Goal: Task Accomplishment & Management: Manage account settings

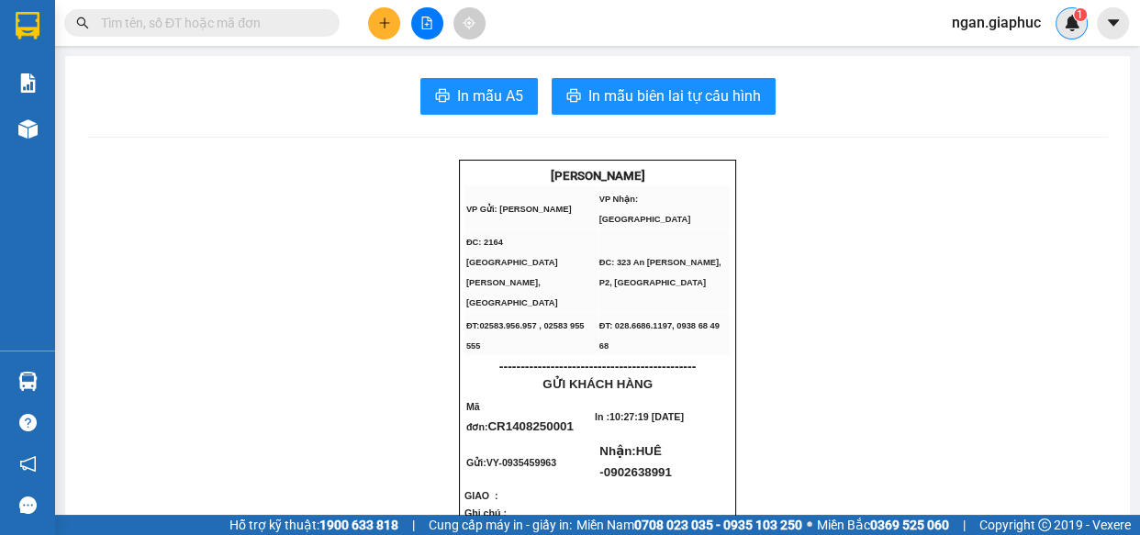
click at [1073, 26] on img at bounding box center [1072, 23] width 17 height 17
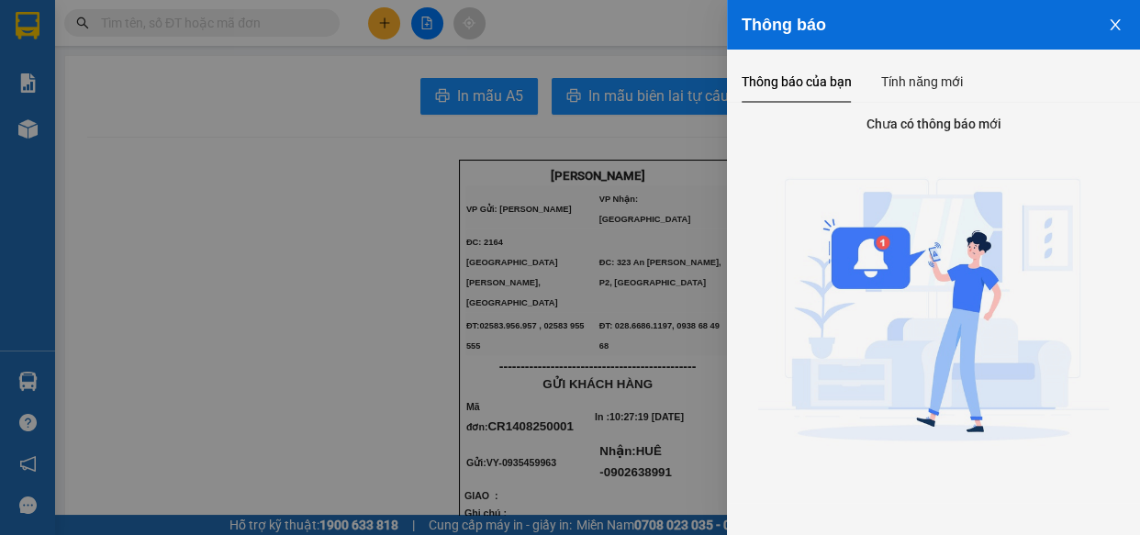
drag, startPoint x: 1115, startPoint y: 24, endPoint x: 1098, endPoint y: 26, distance: 17.5
click at [1116, 24] on icon "close" at bounding box center [1115, 24] width 15 height 15
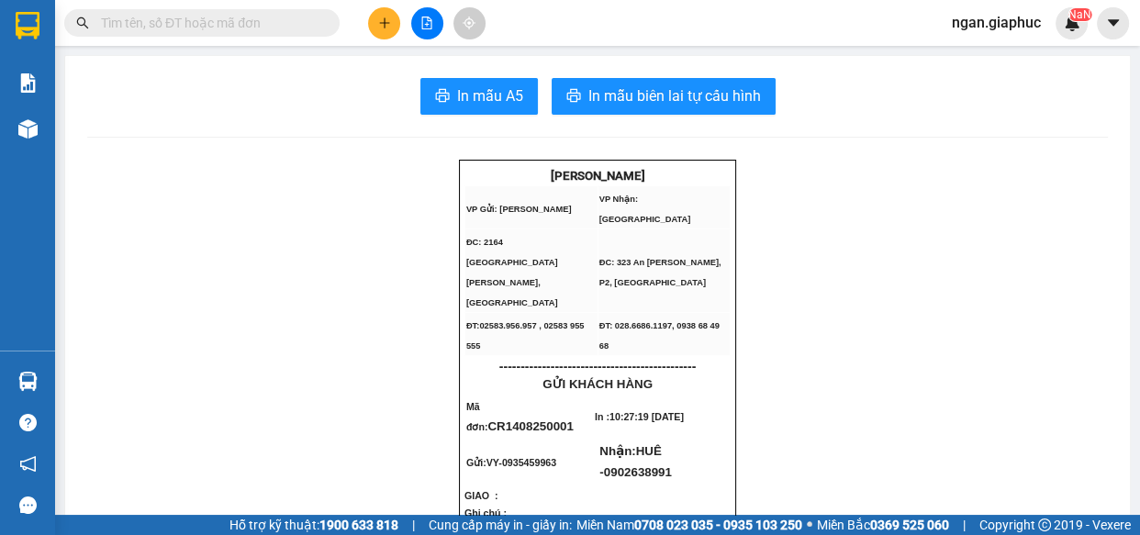
click at [1003, 19] on span "ngan.giaphuc" at bounding box center [996, 22] width 118 height 23
click at [1001, 62] on span "Đăng xuất" at bounding box center [1004, 57] width 79 height 20
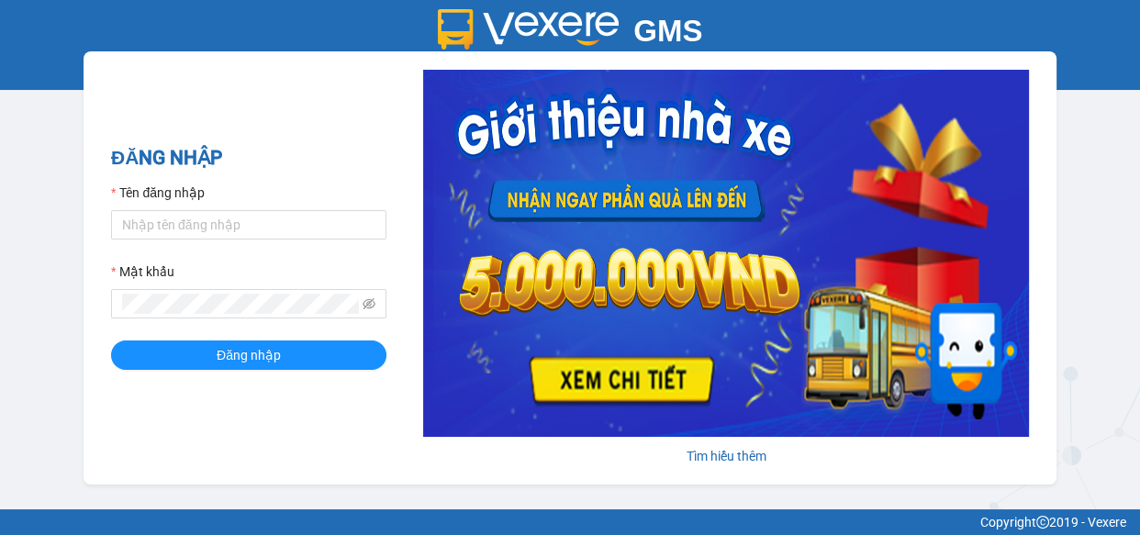
click at [258, 239] on div at bounding box center [248, 224] width 275 height 29
click at [254, 224] on input "Tên đăng nhập" at bounding box center [248, 224] width 275 height 29
type input "khanhcr.giaphuc"
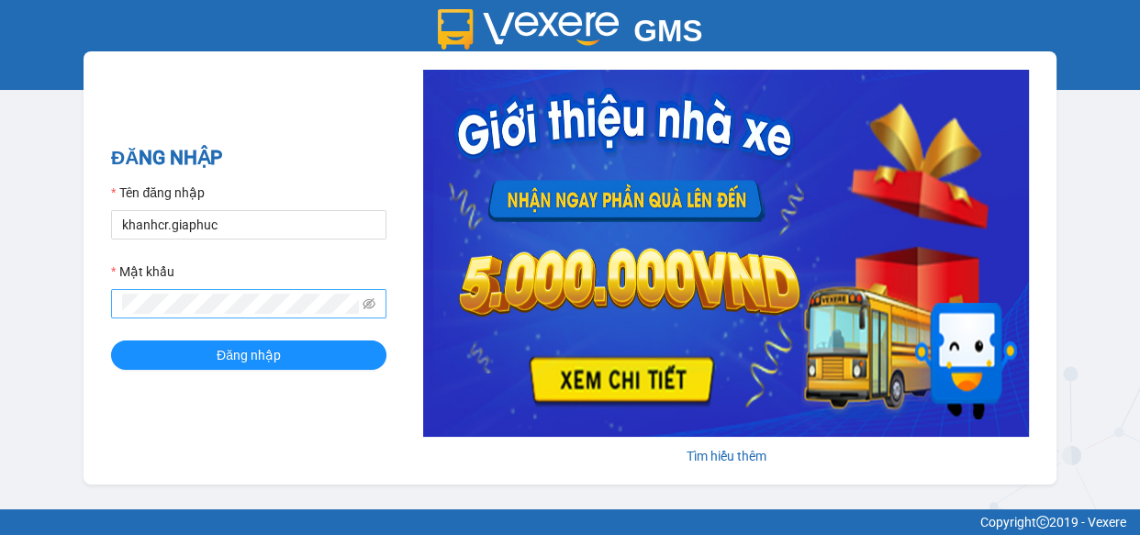
click at [240, 314] on span at bounding box center [248, 303] width 275 height 29
click at [111, 341] on button "Đăng nhập" at bounding box center [248, 355] width 275 height 29
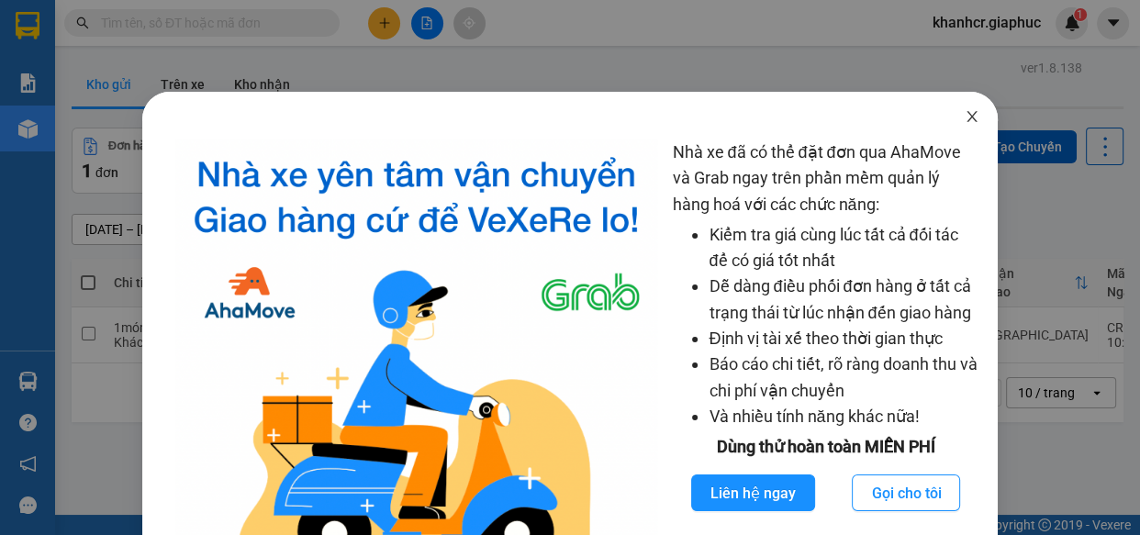
click at [965, 120] on icon "close" at bounding box center [972, 116] width 15 height 15
